Goal: Transaction & Acquisition: Obtain resource

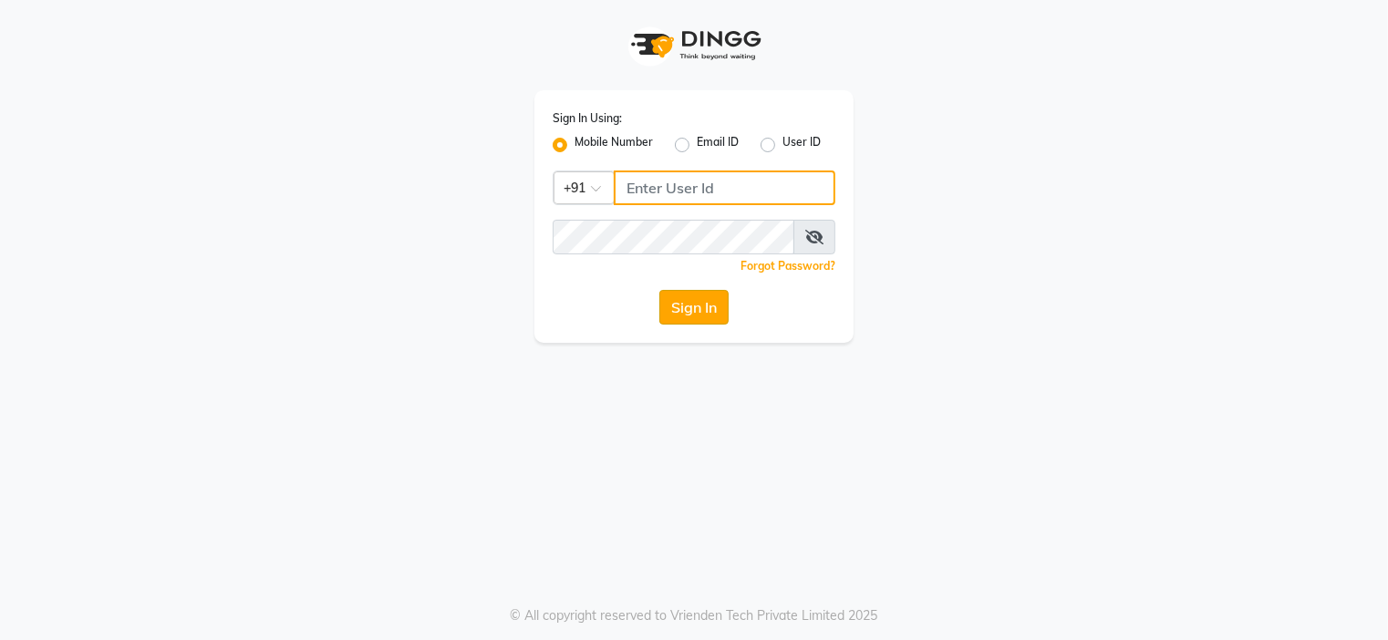
type input "9091918787"
click at [695, 310] on button "Sign In" at bounding box center [693, 307] width 69 height 35
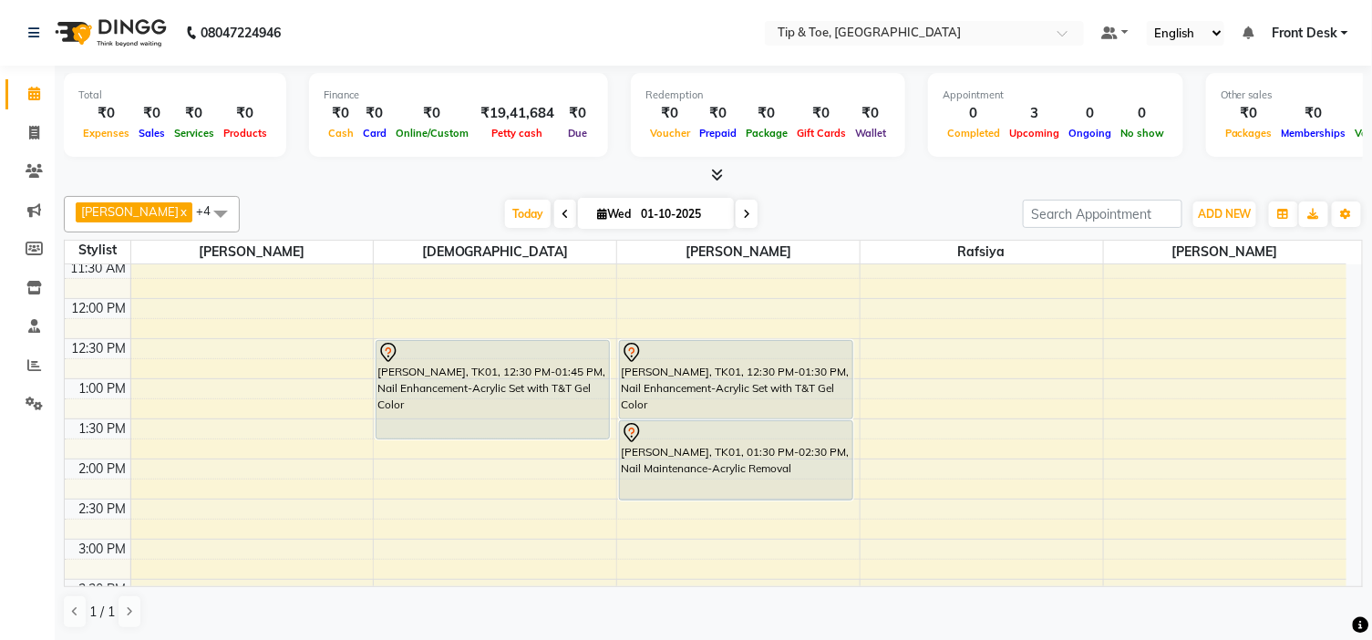
scroll to position [202, 0]
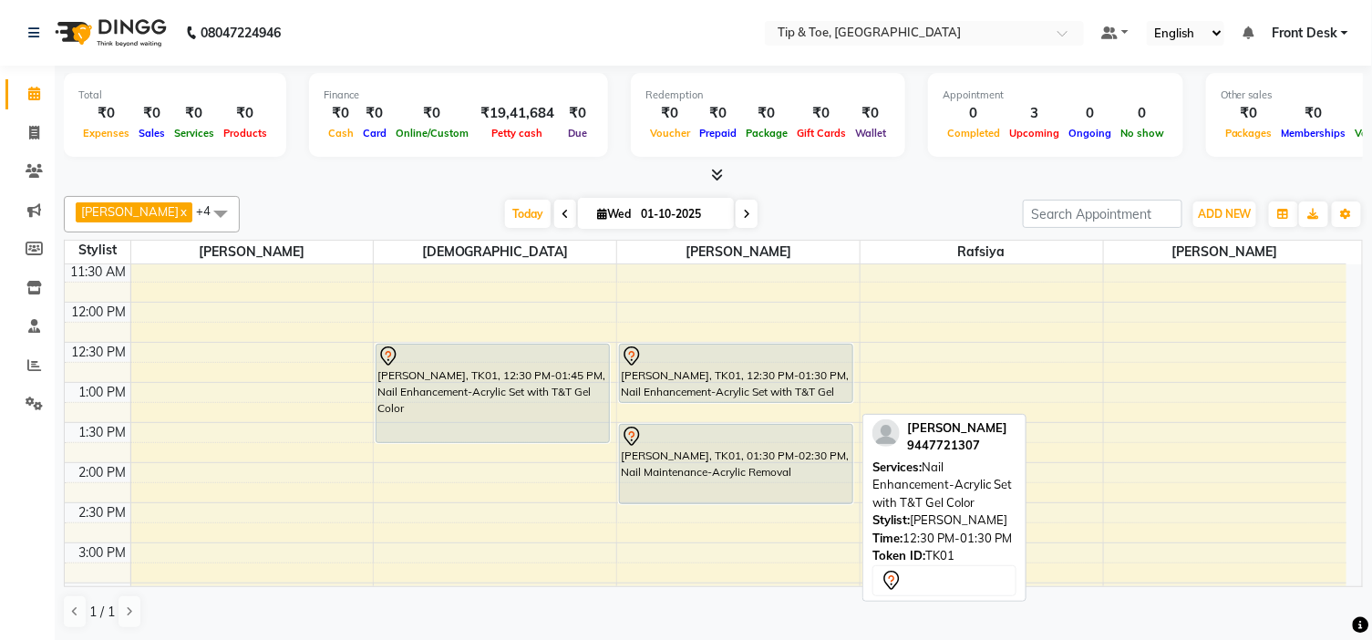
drag, startPoint x: 731, startPoint y: 421, endPoint x: 730, endPoint y: 390, distance: 31.1
click at [730, 390] on div "BINDHU BIJU, TK01, 12:30 PM-01:30 PM, Nail Enhancement-Acrylic Set with T&T Gel…" at bounding box center [738, 583] width 243 height 1042
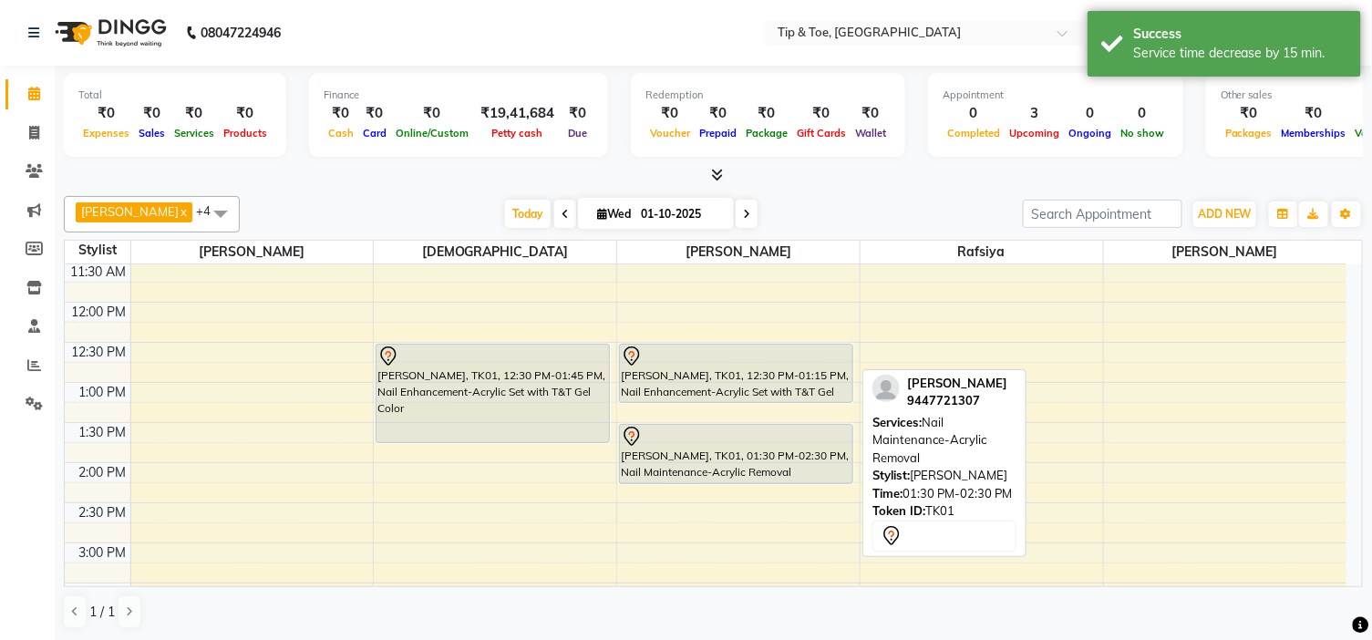
drag, startPoint x: 740, startPoint y: 504, endPoint x: 734, endPoint y: 468, distance: 36.9
click at [734, 468] on div "BINDHU BIJU, TK01, 12:30 PM-01:15 PM, Nail Enhancement-Acrylic Set with T&T Gel…" at bounding box center [738, 583] width 243 height 1042
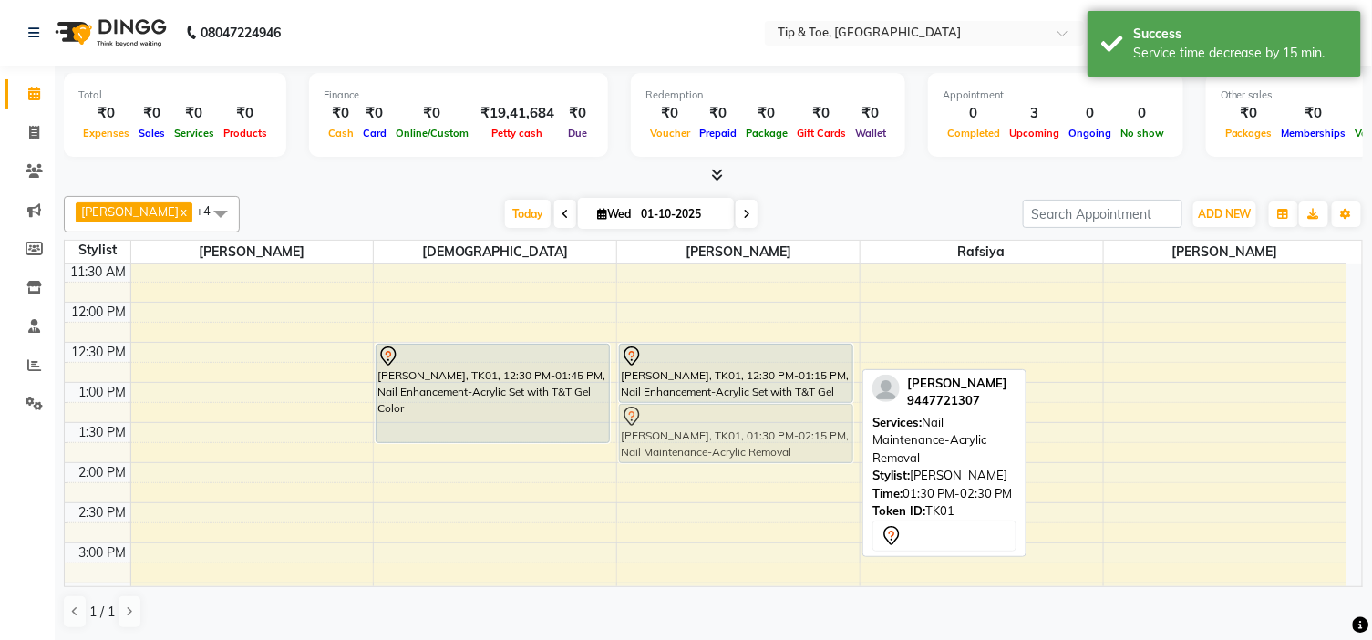
drag, startPoint x: 732, startPoint y: 461, endPoint x: 732, endPoint y: 442, distance: 18.2
click at [732, 442] on div "BINDHU BIJU, TK01, 12:30 PM-01:15 PM, Nail Enhancement-Acrylic Set with T&T Gel…" at bounding box center [738, 583] width 243 height 1042
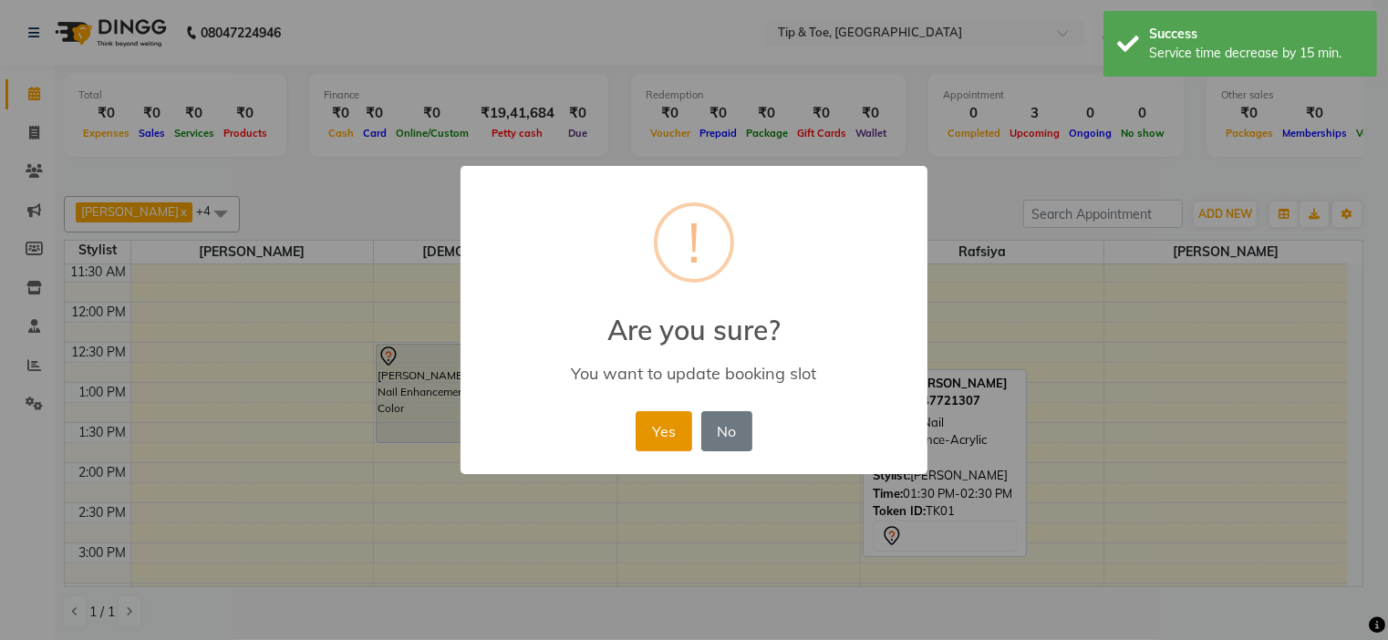
click at [678, 436] on button "Yes" at bounding box center [664, 431] width 56 height 40
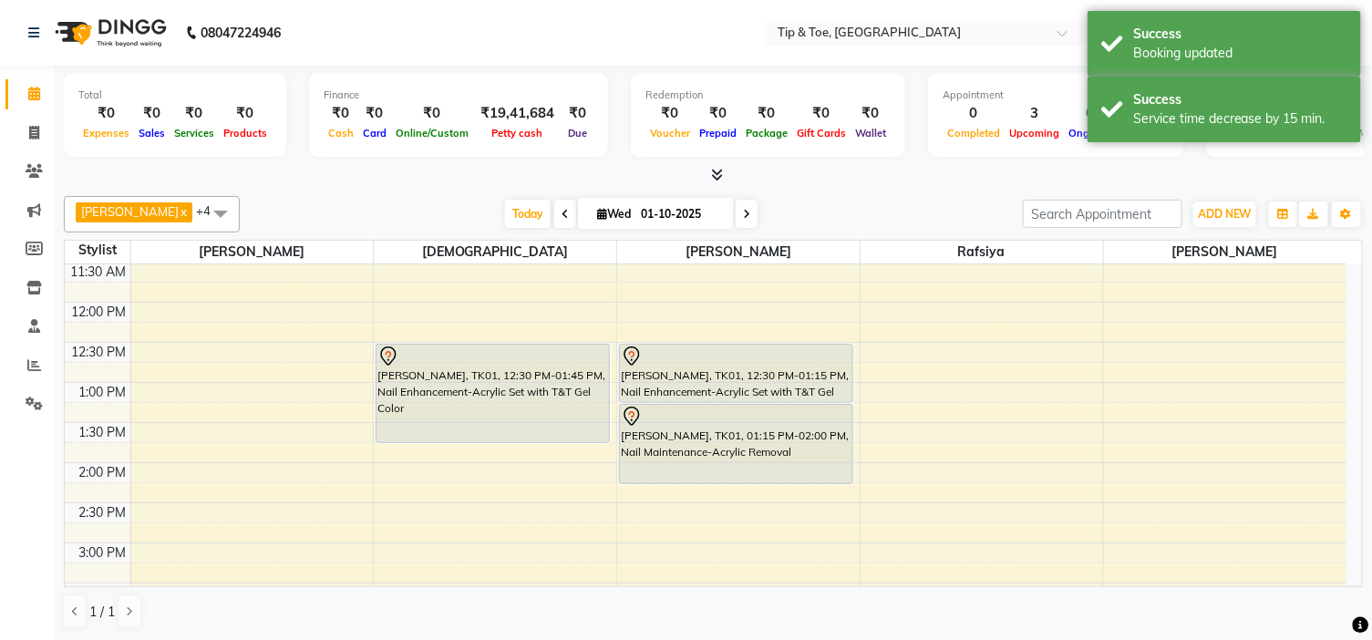
drag, startPoint x: 679, startPoint y: 461, endPoint x: 681, endPoint y: 476, distance: 14.7
click at [681, 476] on div "BINDHU BIJU, TK01, 12:30 PM-01:15 PM, Nail Enhancement-Acrylic Set with T&T Gel…" at bounding box center [738, 583] width 243 height 1042
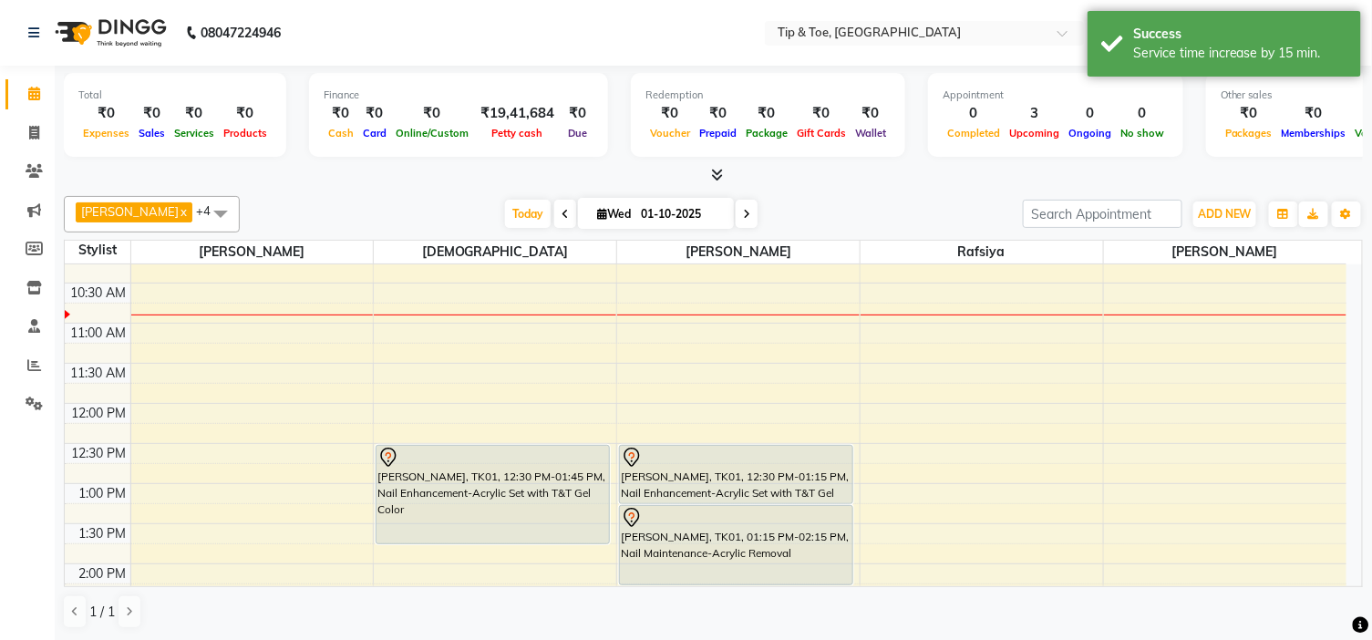
scroll to position [0, 0]
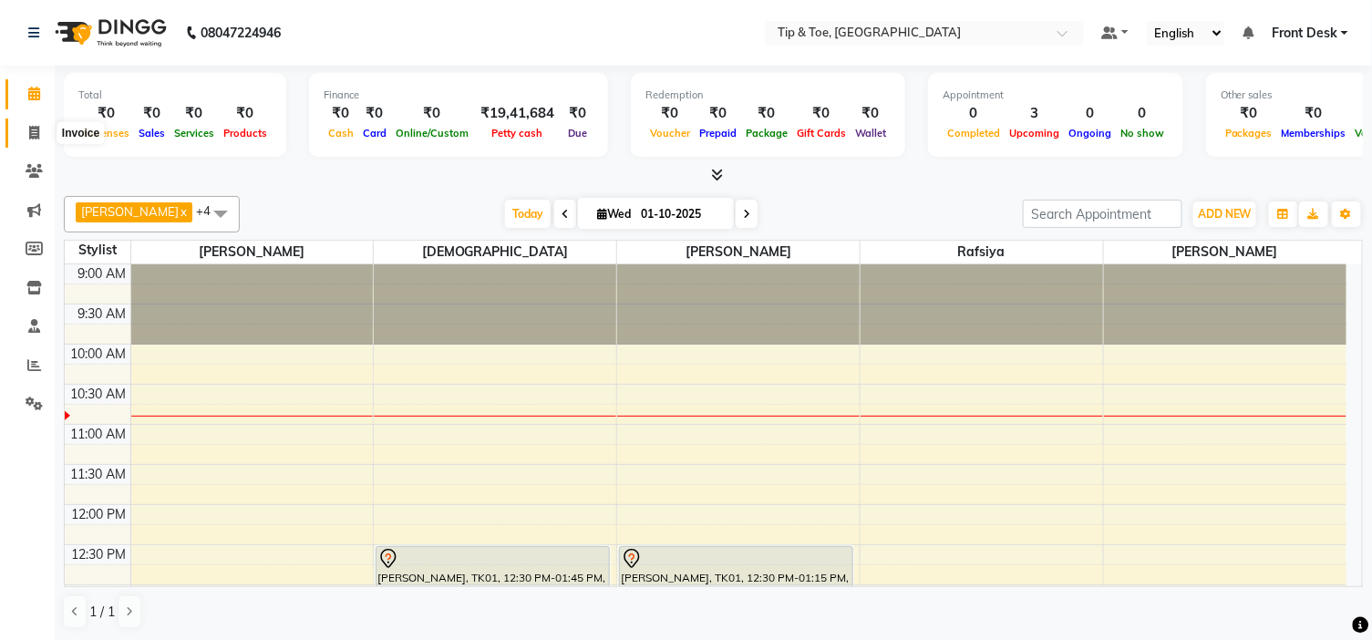
click at [32, 131] on icon at bounding box center [34, 133] width 10 height 14
select select "service"
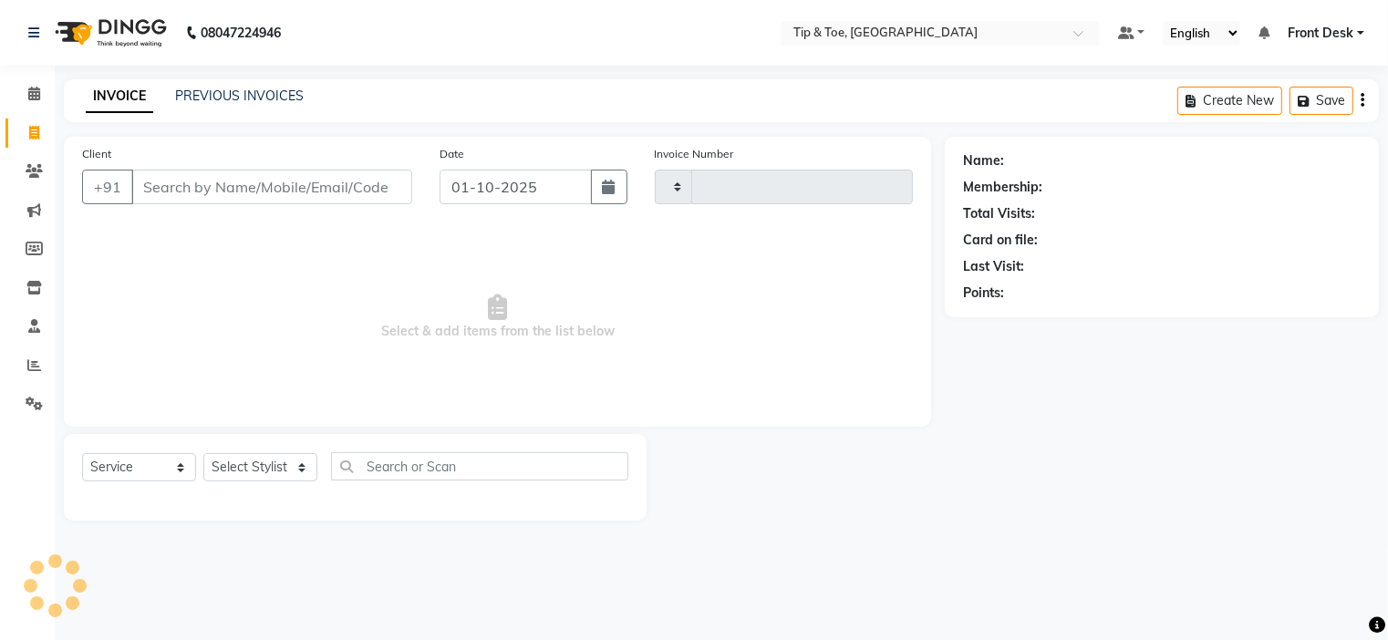
type input "1181"
select select "5360"
click at [194, 93] on link "PREVIOUS INVOICES" at bounding box center [239, 96] width 129 height 16
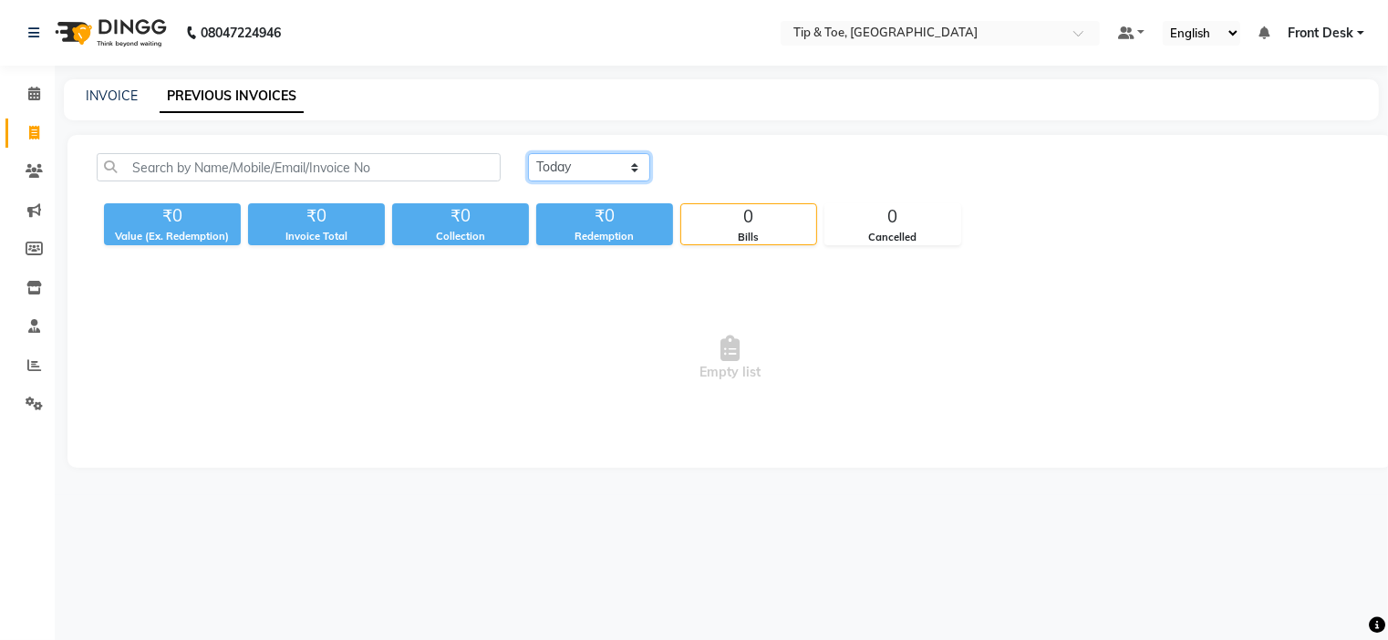
click at [547, 168] on select "Today Yesterday Custom Range" at bounding box center [589, 167] width 122 height 28
select select "yesterday"
click at [528, 153] on select "Today Yesterday Custom Range" at bounding box center [589, 167] width 122 height 28
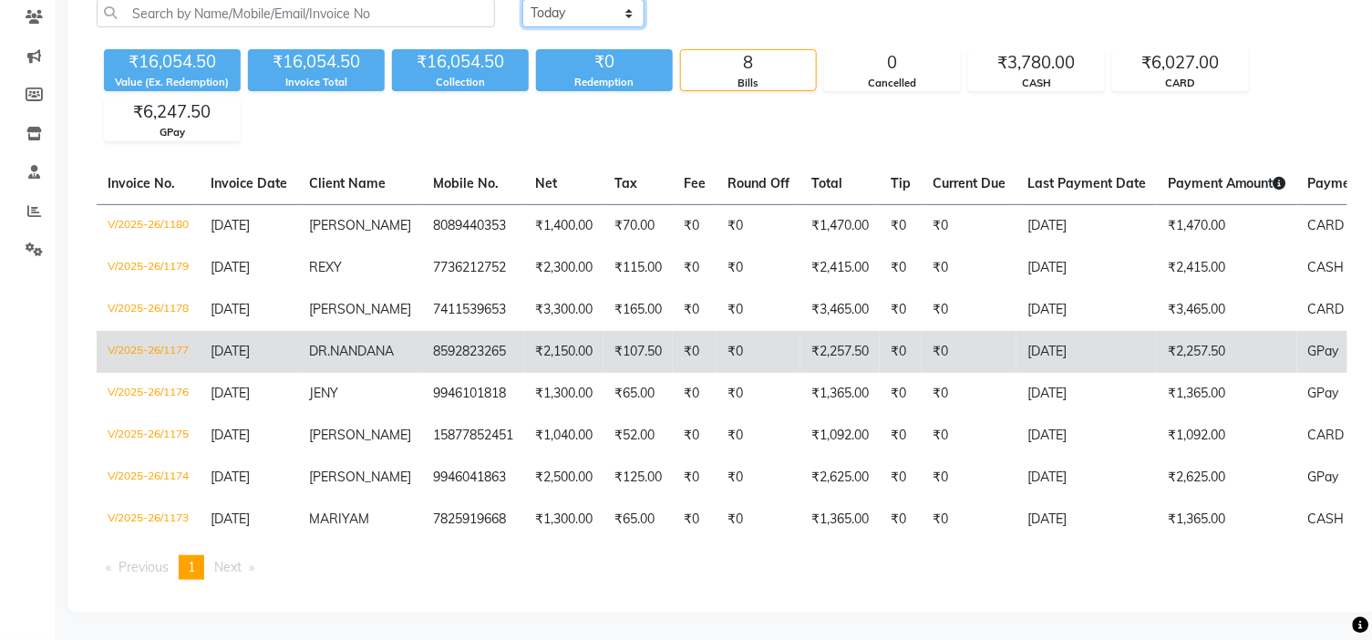
scroll to position [185, 0]
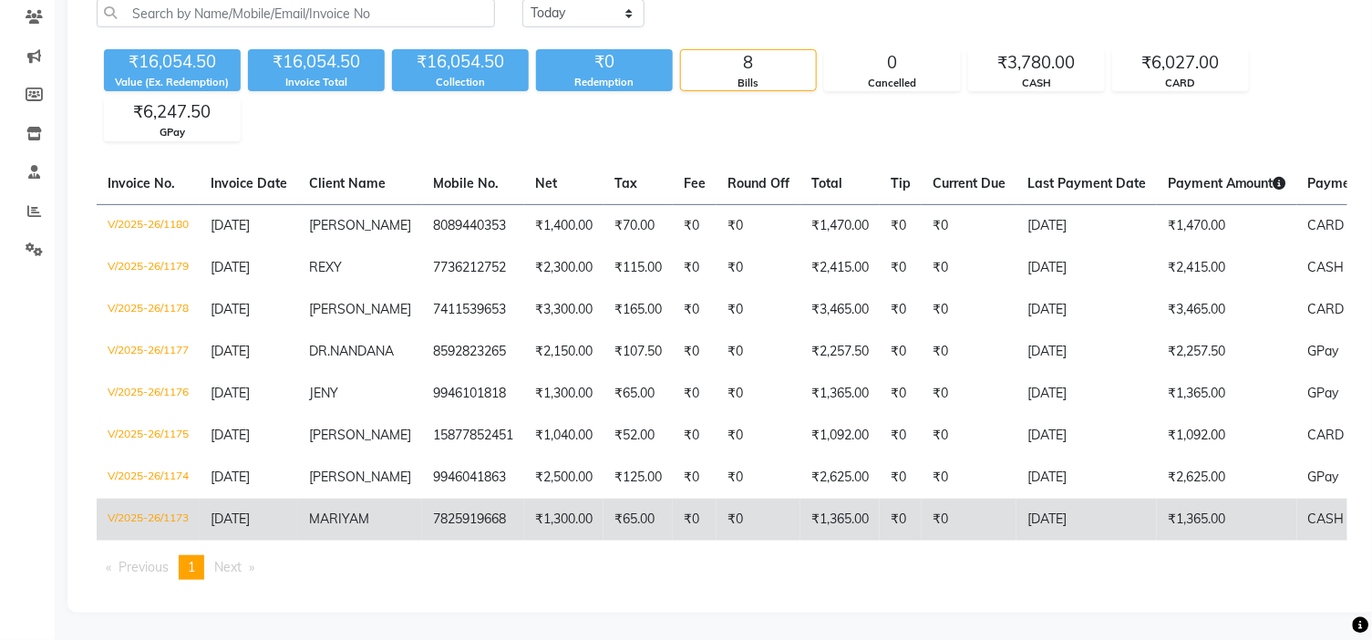
click at [347, 511] on span "MARIYAM" at bounding box center [339, 519] width 60 height 16
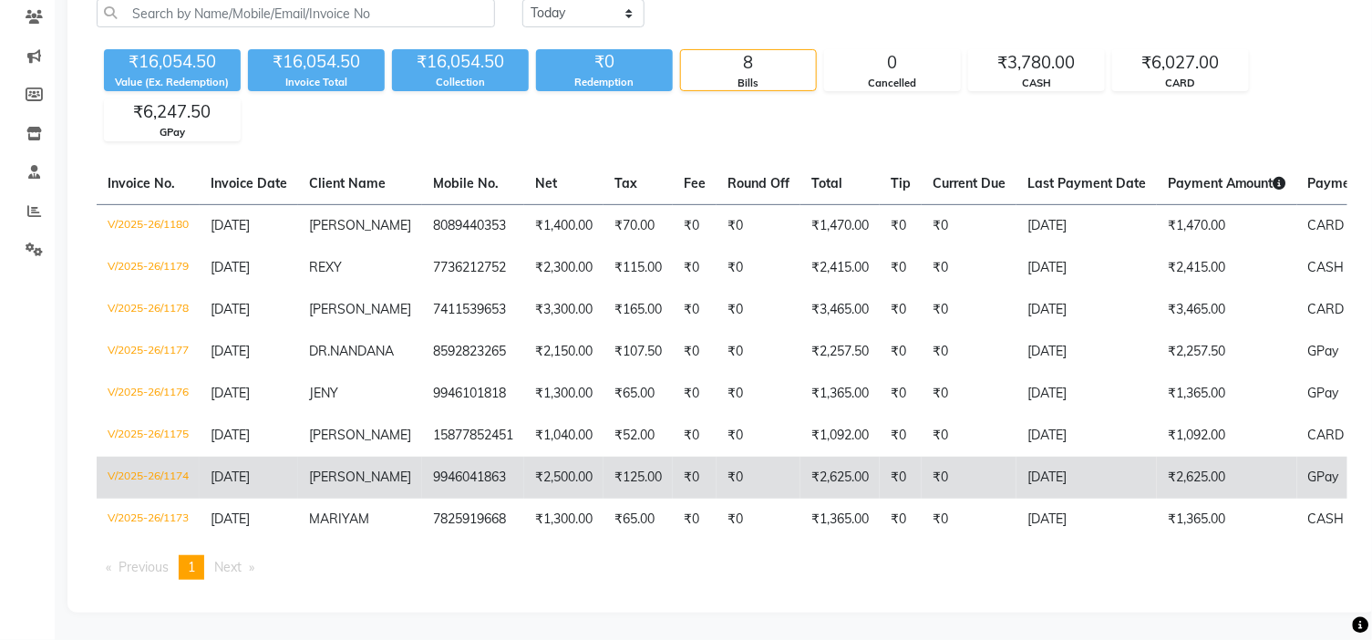
click at [336, 457] on td "SANIYA JEROME" at bounding box center [360, 478] width 124 height 42
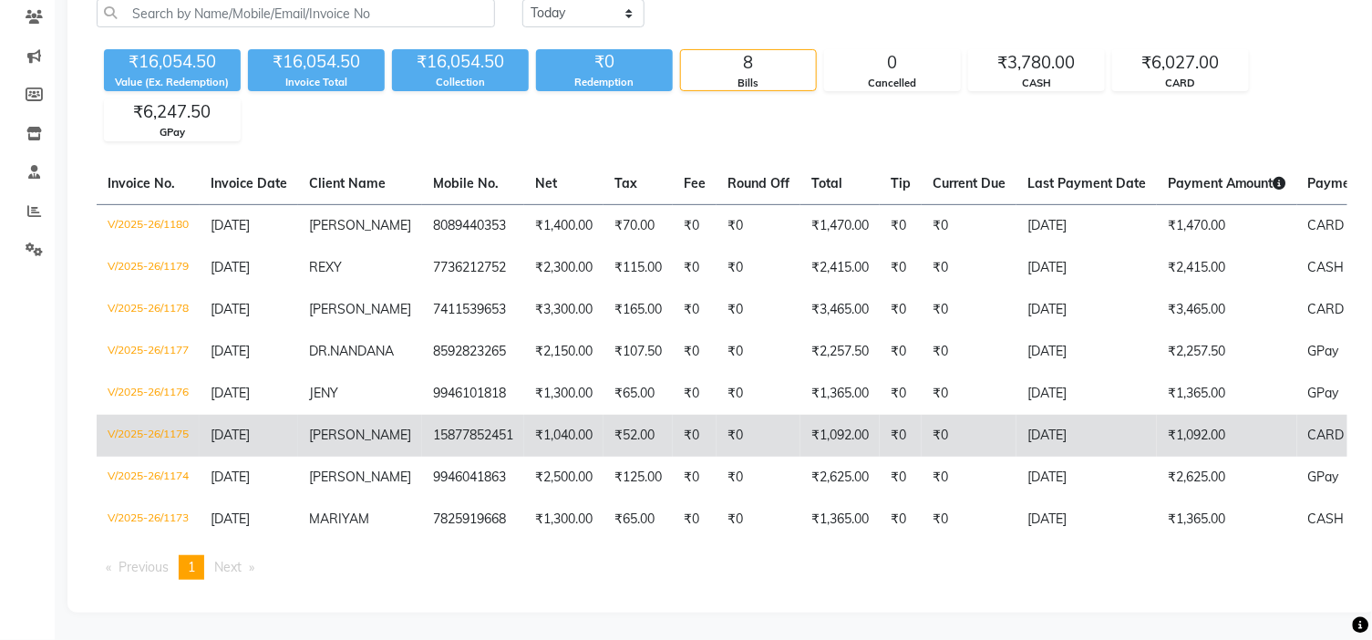
click at [377, 415] on td "CHRISTY" at bounding box center [360, 436] width 124 height 42
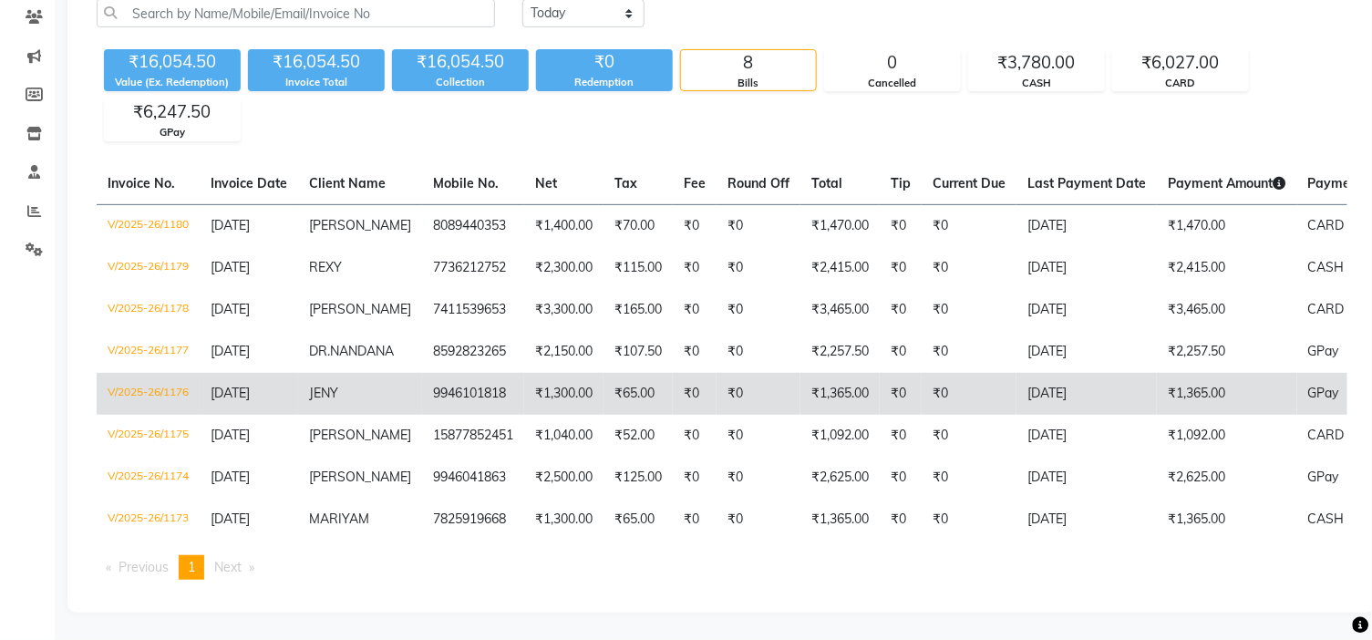
click at [333, 373] on td "JENY" at bounding box center [360, 394] width 124 height 42
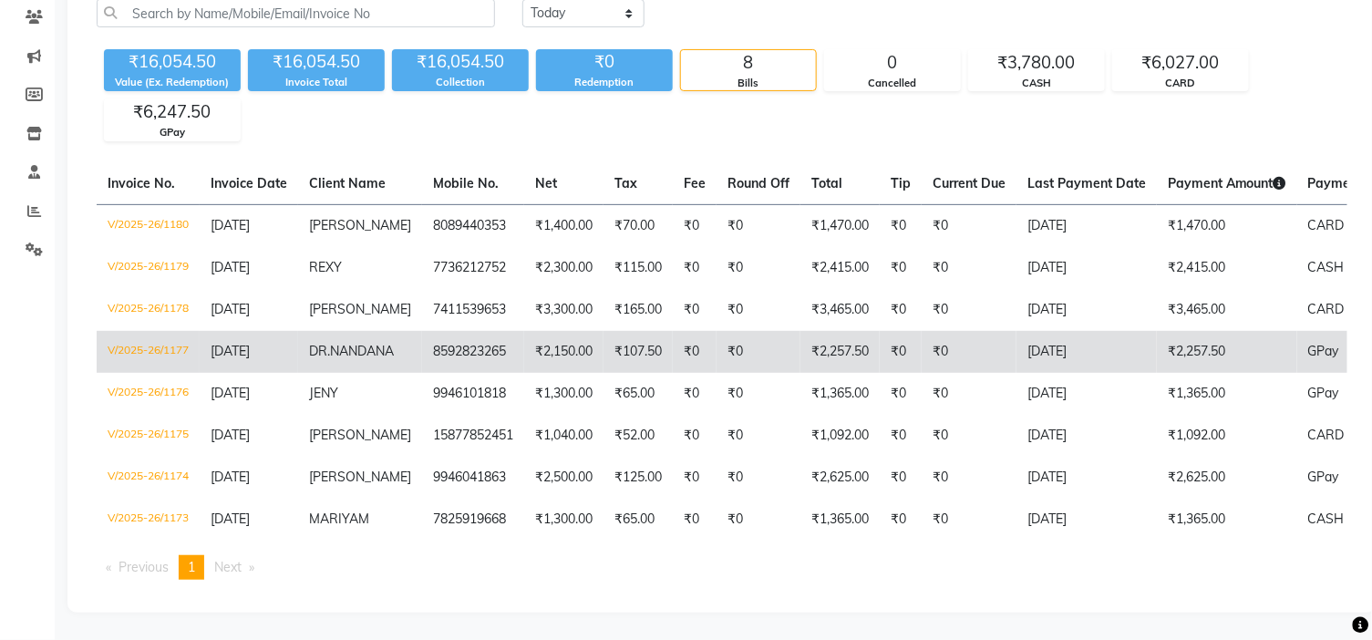
click at [374, 343] on span "DR.NANDANA" at bounding box center [351, 351] width 85 height 16
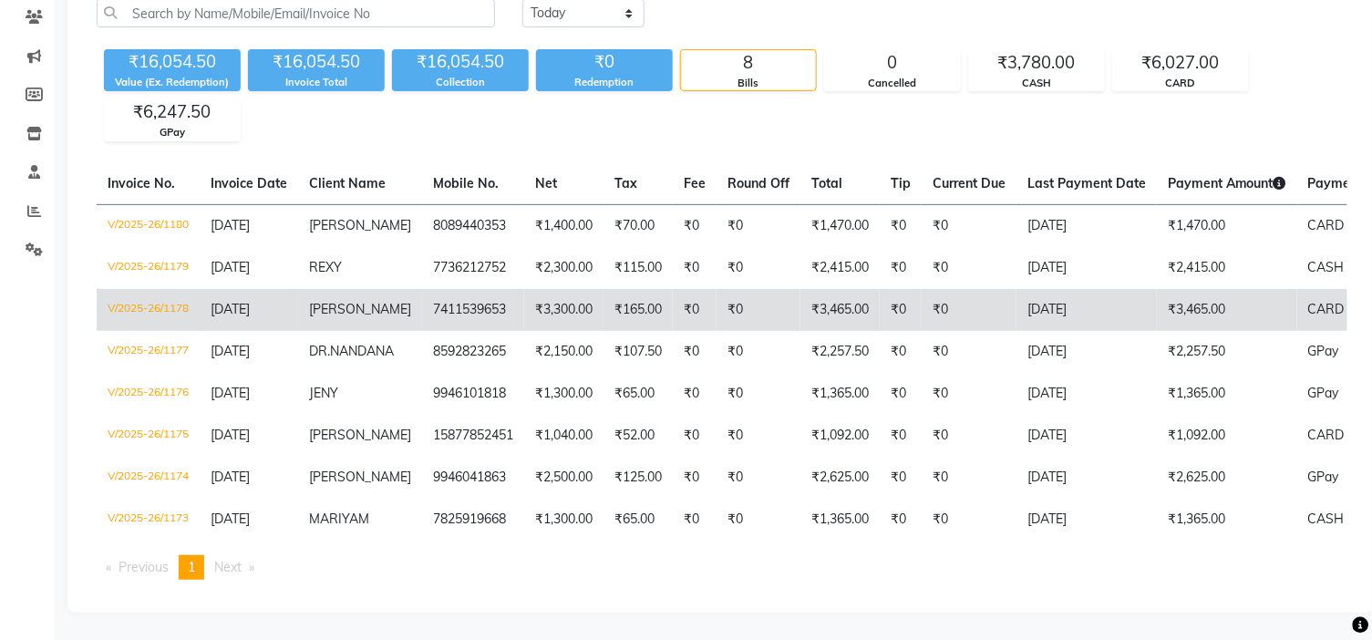
click at [388, 289] on td "RINTU" at bounding box center [360, 310] width 124 height 42
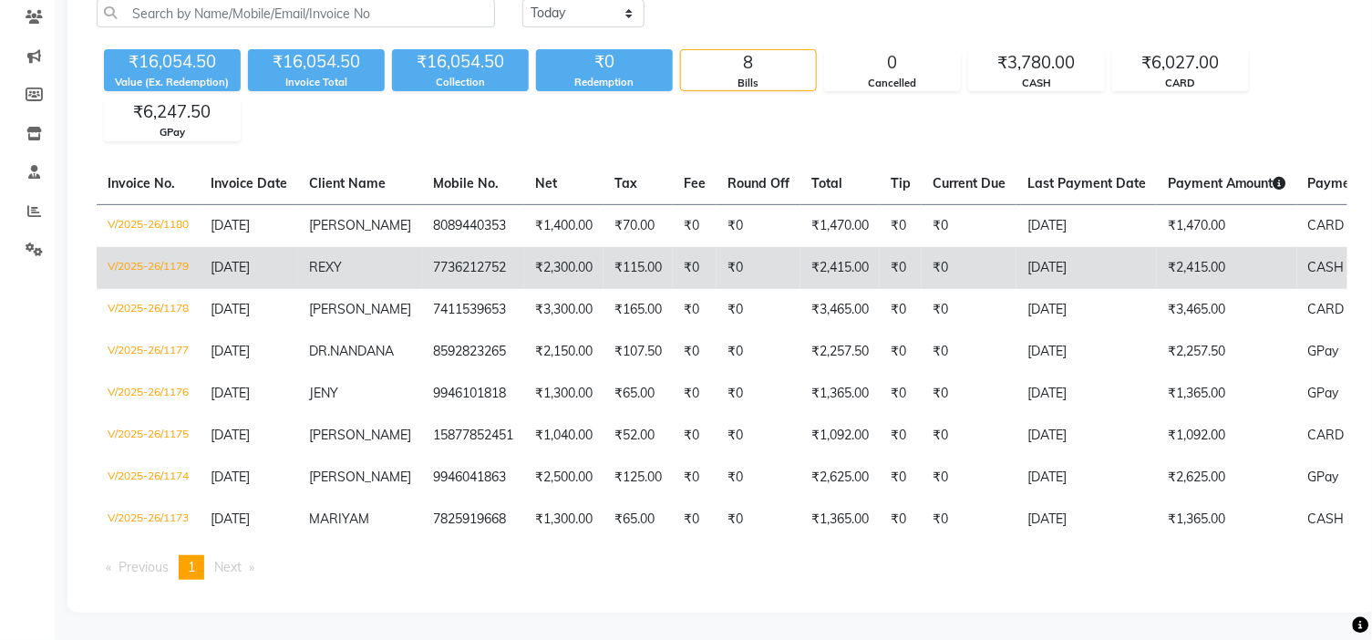
click at [324, 259] on span "REXY" at bounding box center [325, 267] width 33 height 16
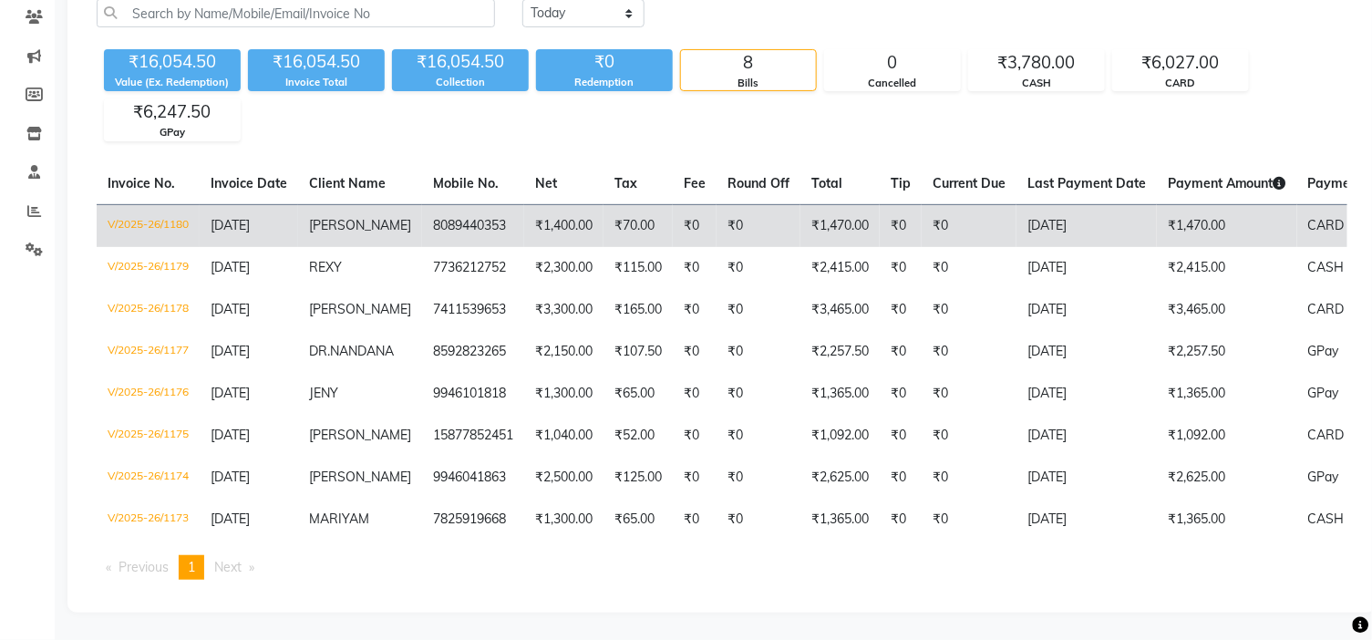
click at [326, 217] on span "[PERSON_NAME]" at bounding box center [360, 225] width 102 height 16
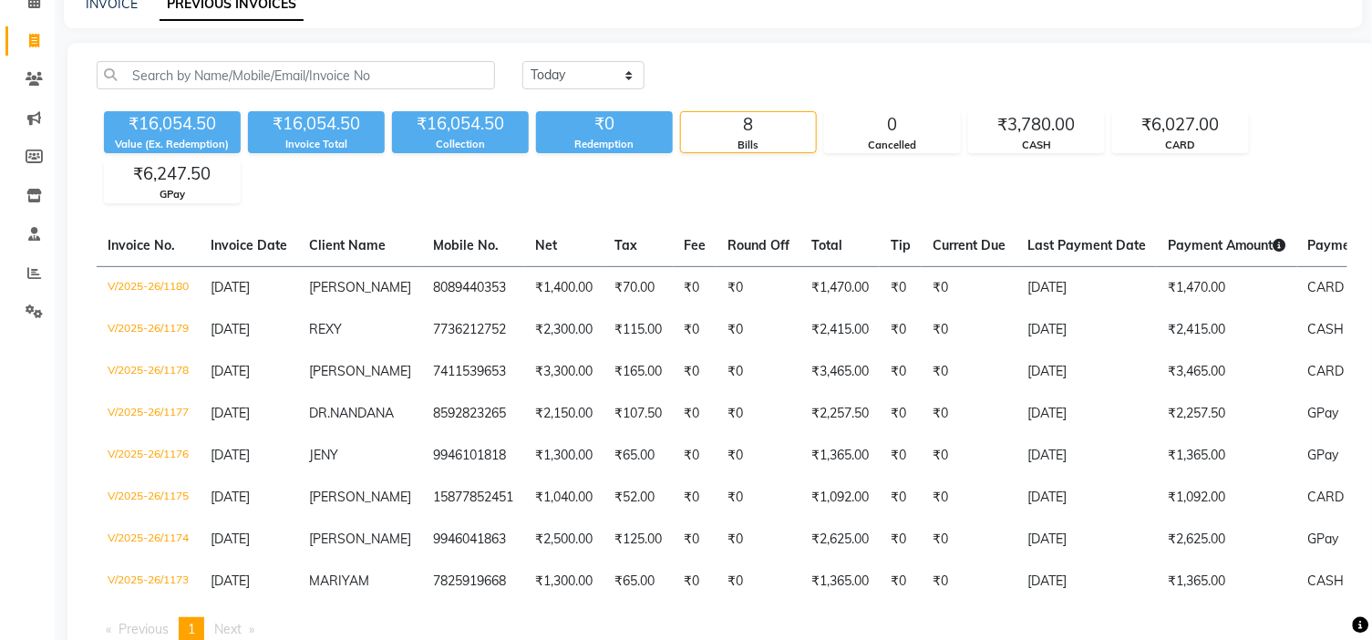
scroll to position [0, 0]
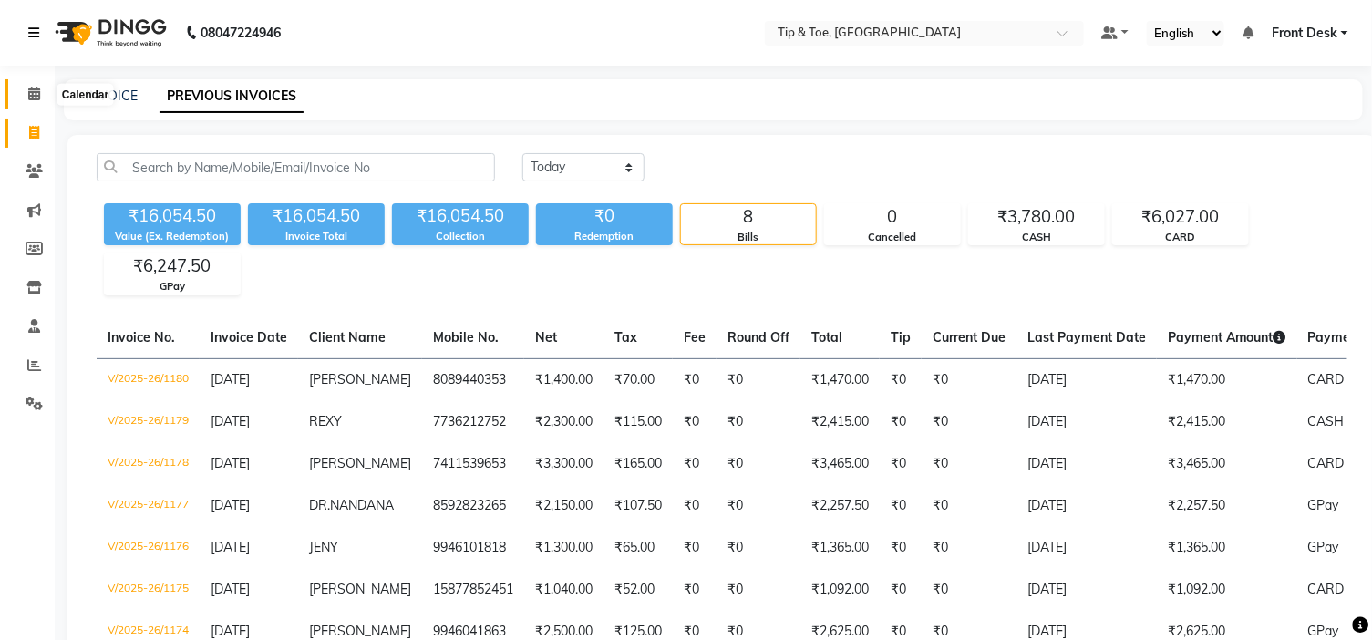
drag, startPoint x: 36, startPoint y: 92, endPoint x: 36, endPoint y: 38, distance: 53.8
click at [36, 92] on icon at bounding box center [34, 94] width 12 height 14
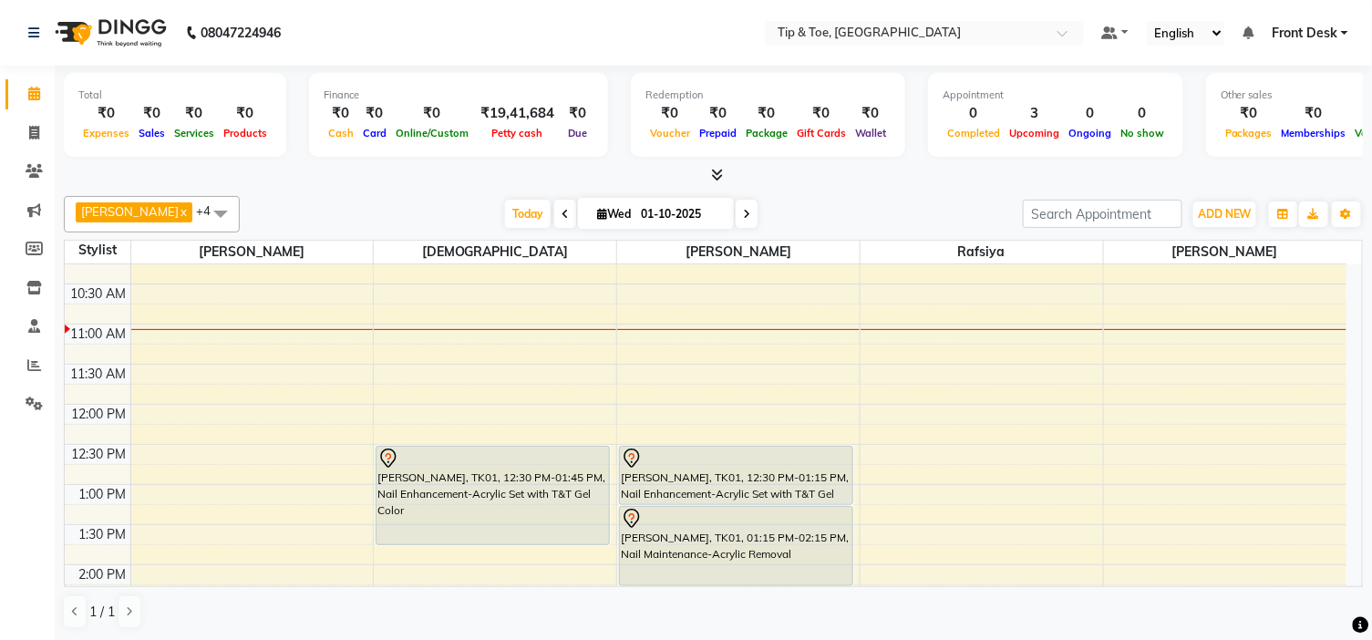
scroll to position [101, 0]
click at [743, 214] on icon at bounding box center [746, 214] width 7 height 11
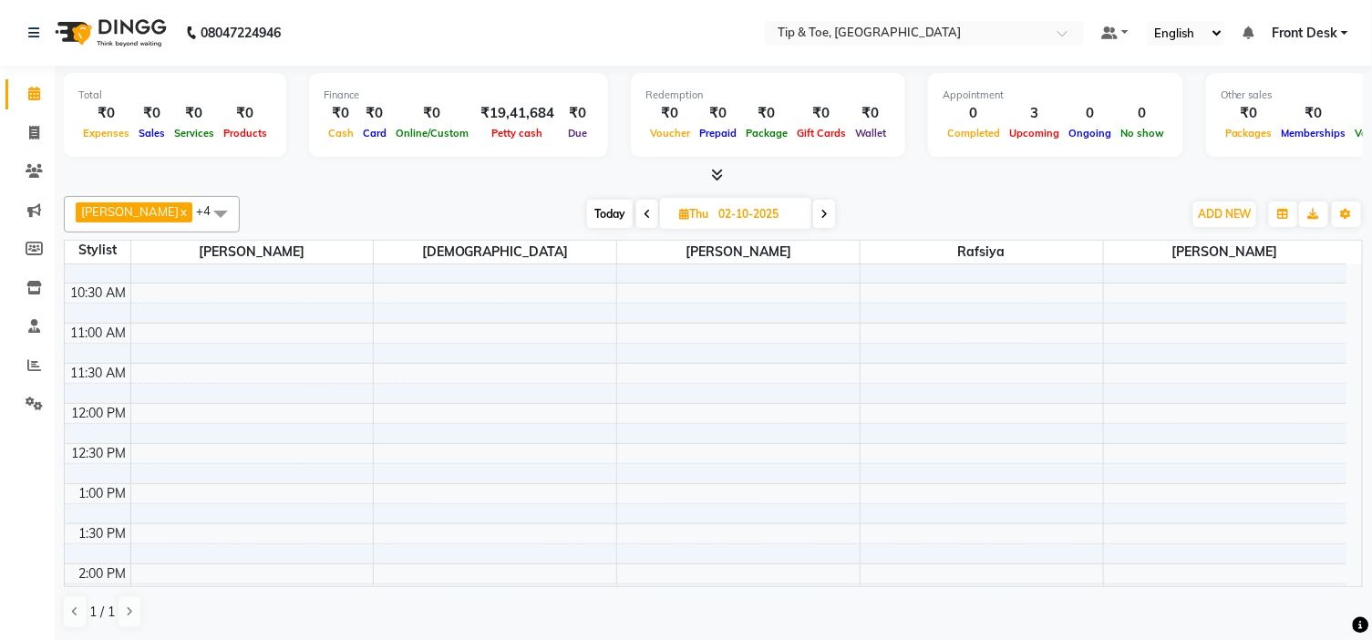
click at [813, 212] on span at bounding box center [824, 214] width 22 height 28
type input "03-10-2025"
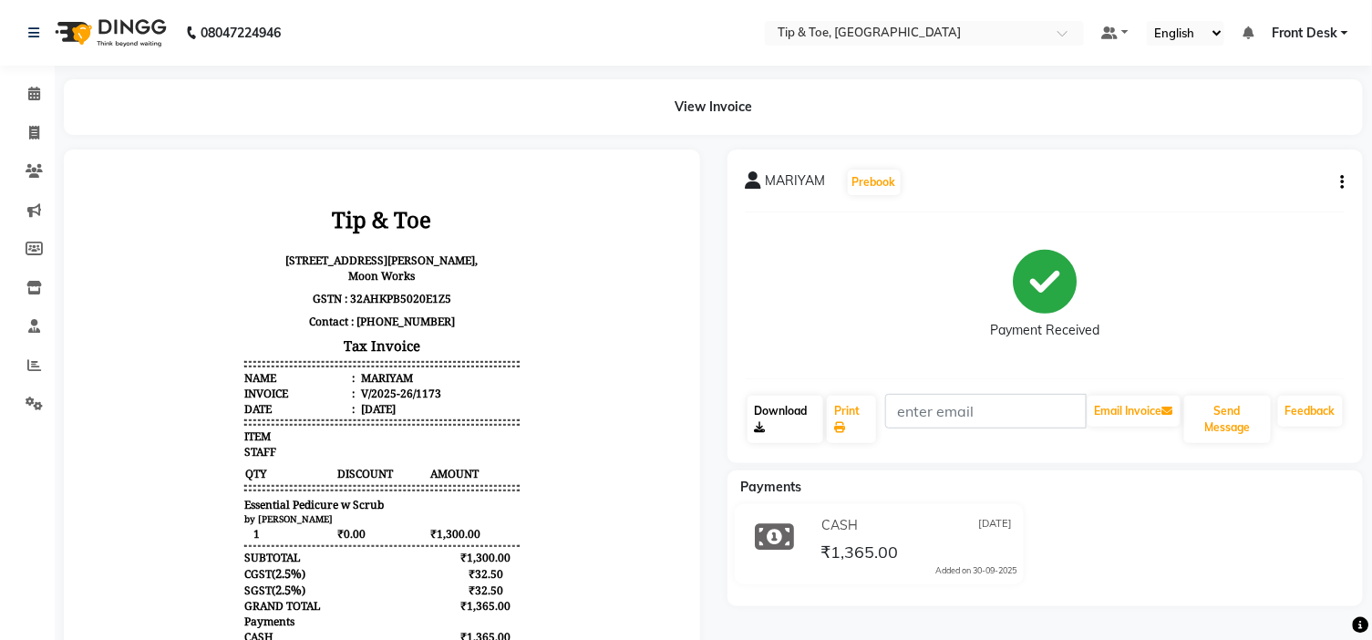
click at [776, 410] on link "Download" at bounding box center [786, 419] width 76 height 47
click at [782, 405] on link "Download" at bounding box center [786, 419] width 76 height 47
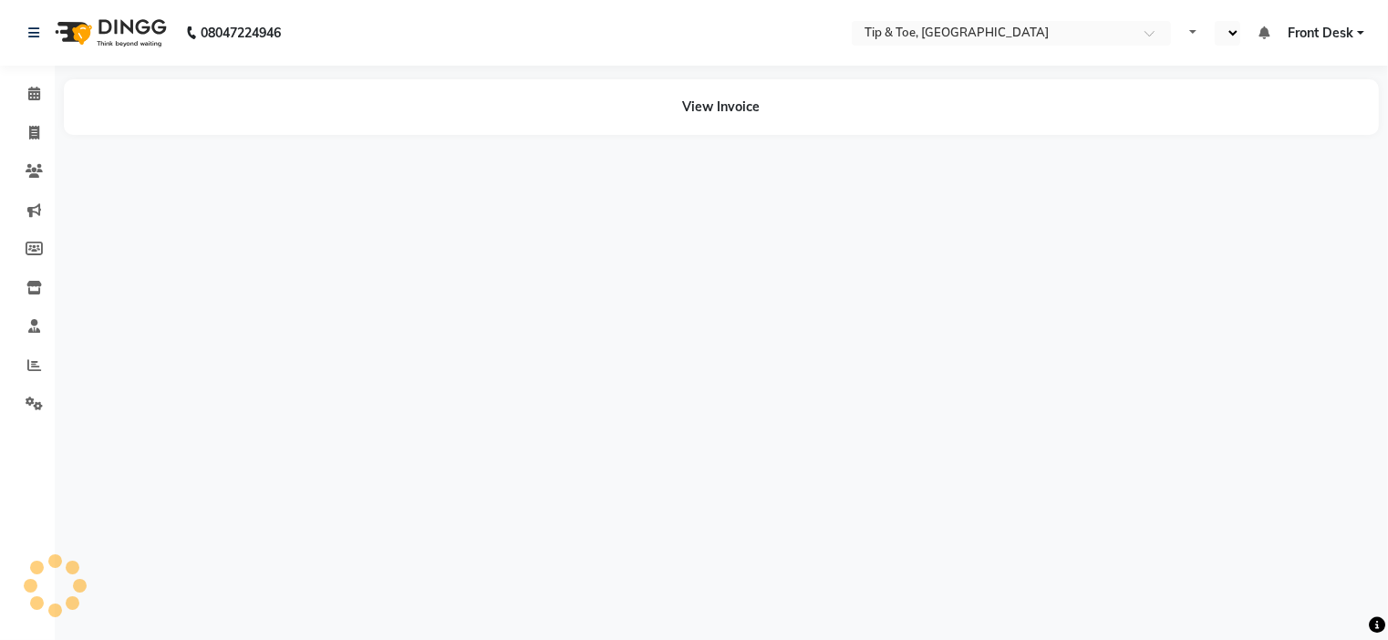
select select "en"
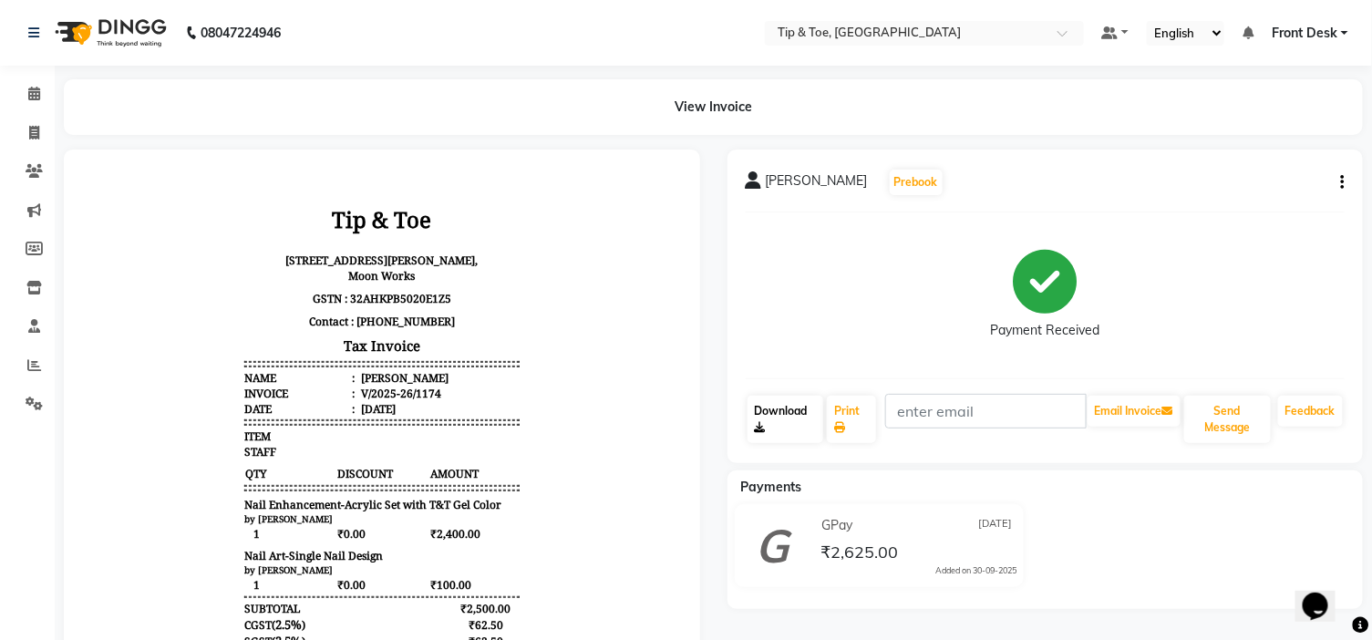
click at [773, 398] on link "Download" at bounding box center [786, 419] width 76 height 47
click at [772, 405] on link "Download" at bounding box center [786, 419] width 76 height 47
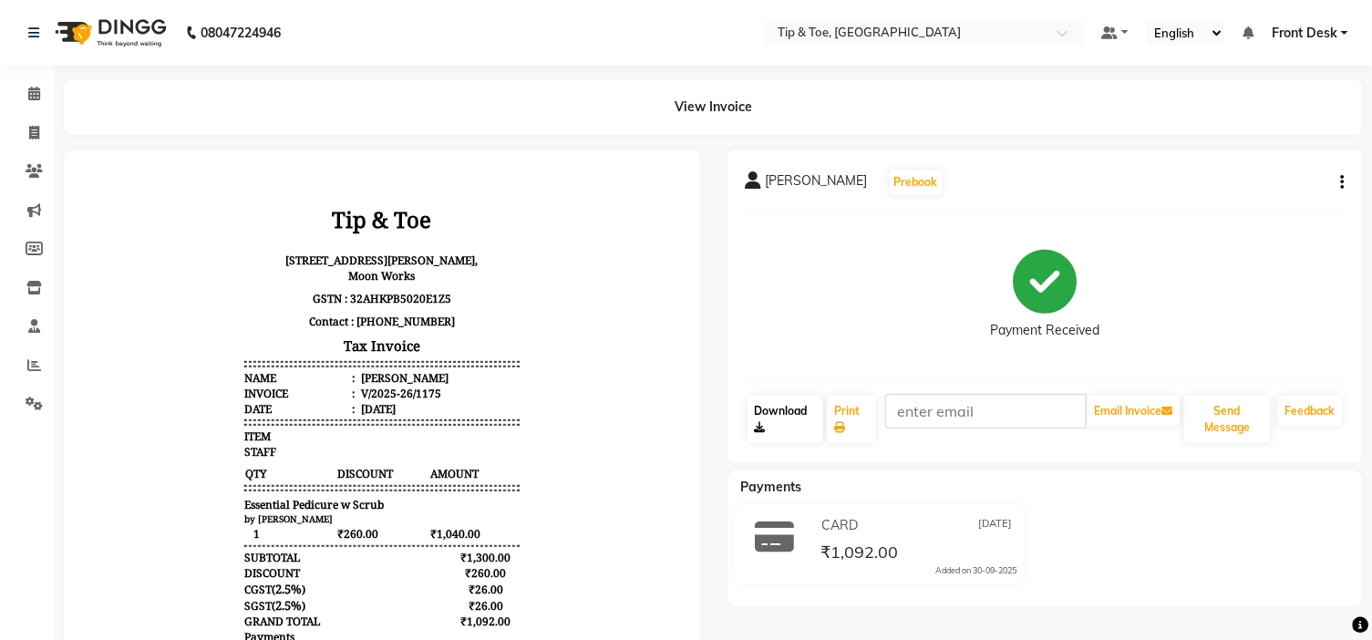
click at [780, 407] on link "Download" at bounding box center [786, 419] width 76 height 47
click at [779, 410] on link "Download" at bounding box center [786, 419] width 76 height 47
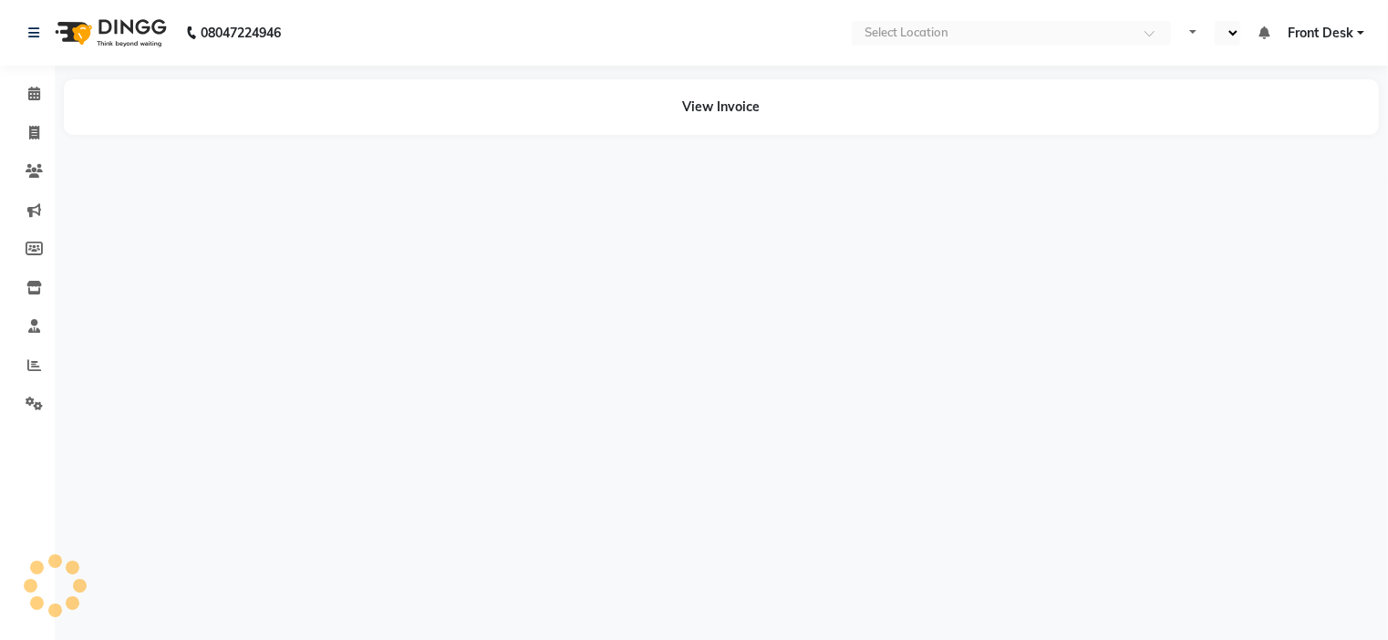
select select "en"
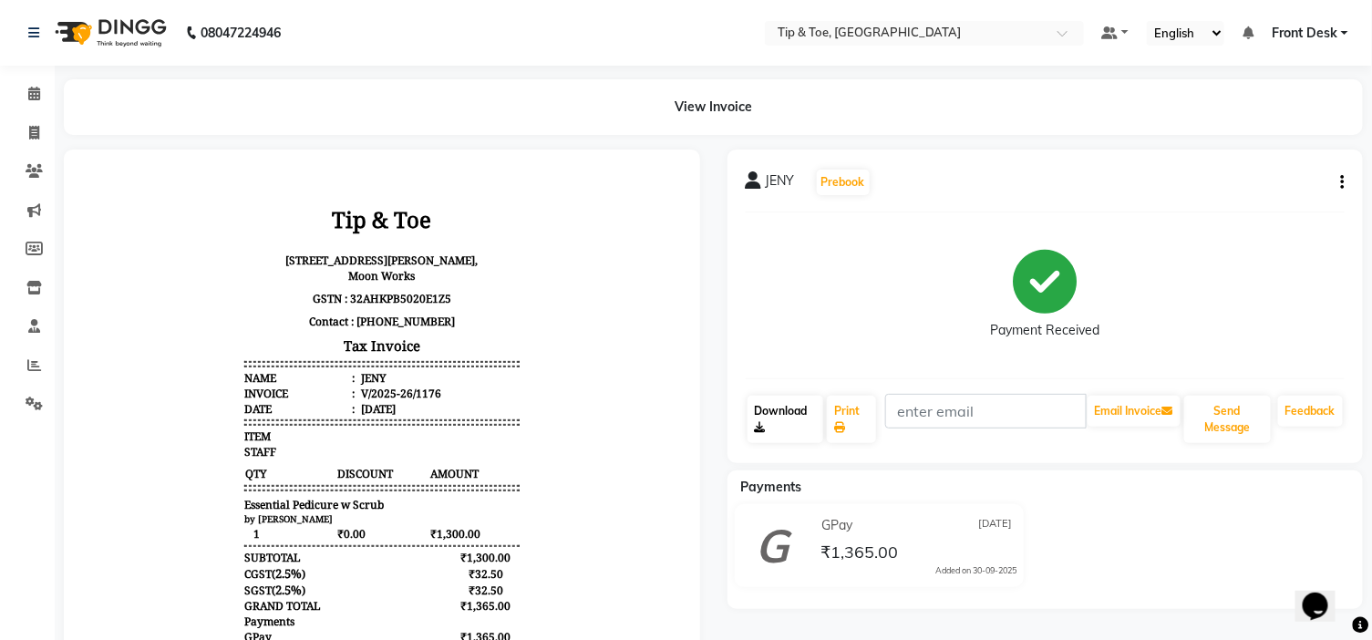
click at [785, 410] on link "Download" at bounding box center [786, 419] width 76 height 47
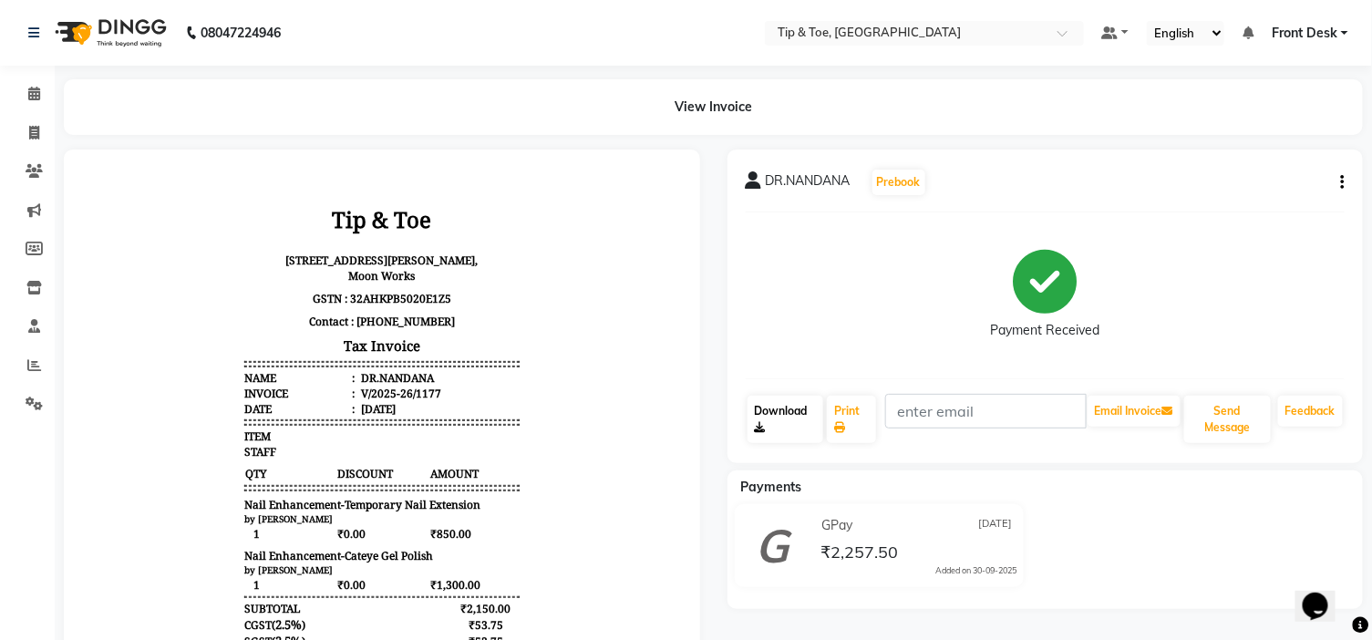
click at [781, 409] on link "Download" at bounding box center [786, 419] width 76 height 47
click at [787, 407] on link "Download" at bounding box center [786, 419] width 76 height 47
click at [775, 413] on link "Download" at bounding box center [786, 419] width 76 height 47
click at [767, 406] on link "Download" at bounding box center [786, 419] width 76 height 47
